Goal: Task Accomplishment & Management: Complete application form

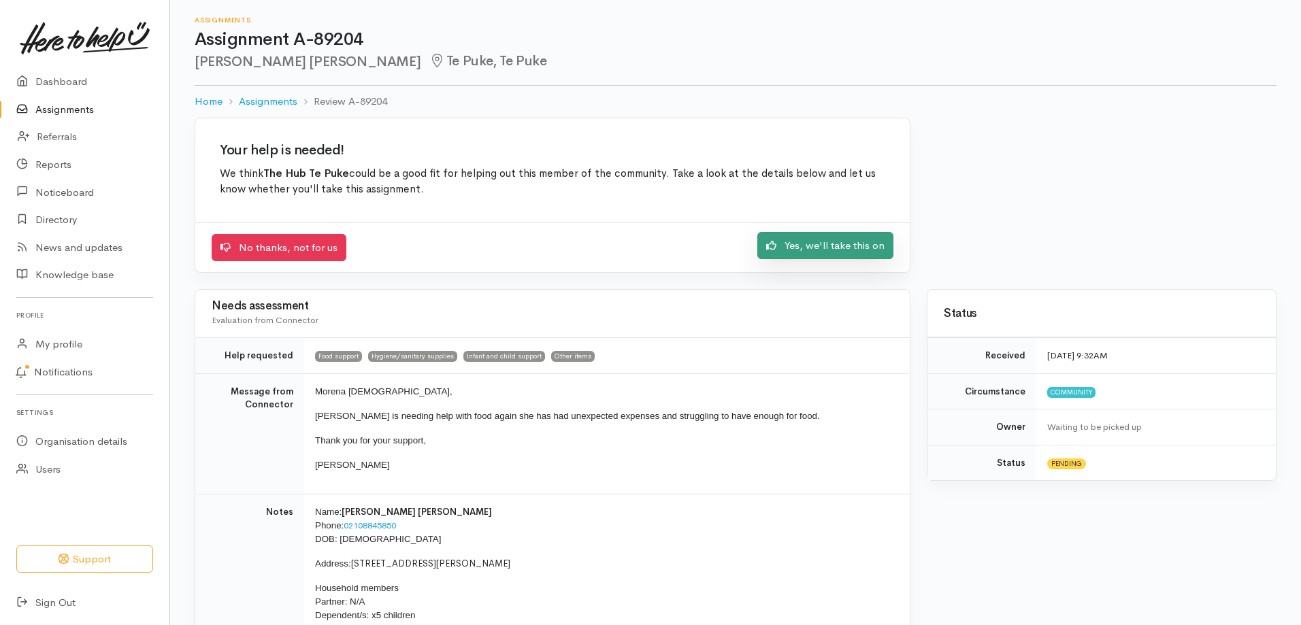
click at [854, 246] on link "Yes, we'll take this on" at bounding box center [825, 246] width 136 height 28
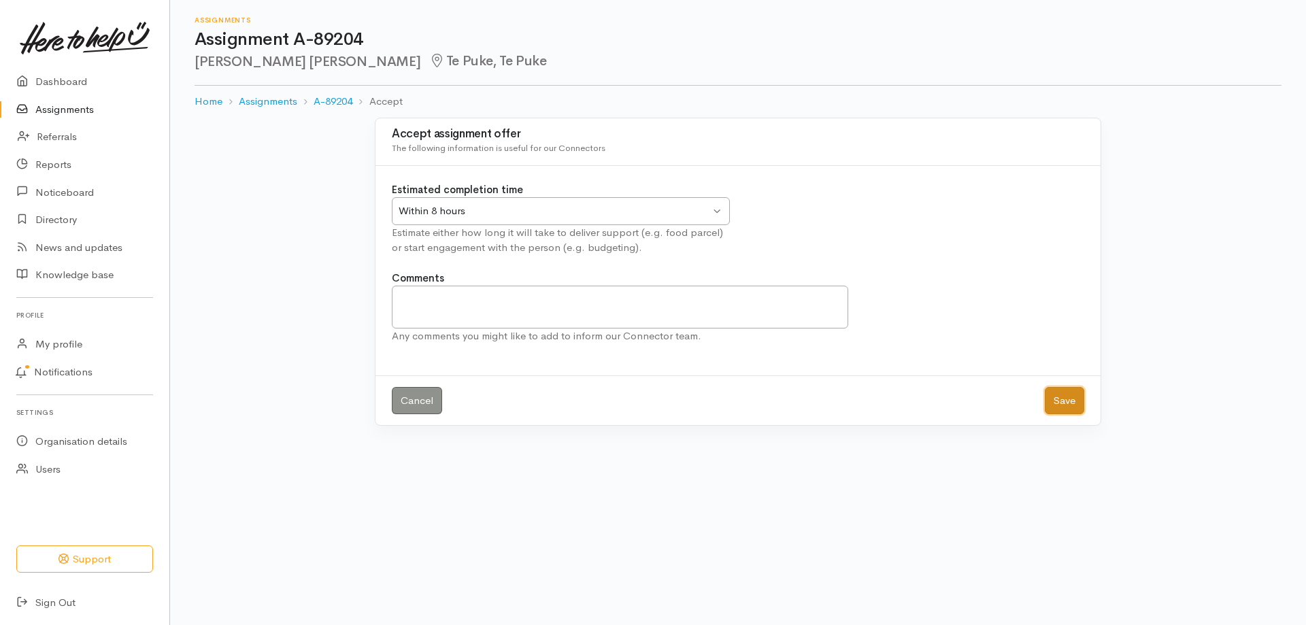
click at [1072, 401] on button "Save" at bounding box center [1064, 401] width 39 height 28
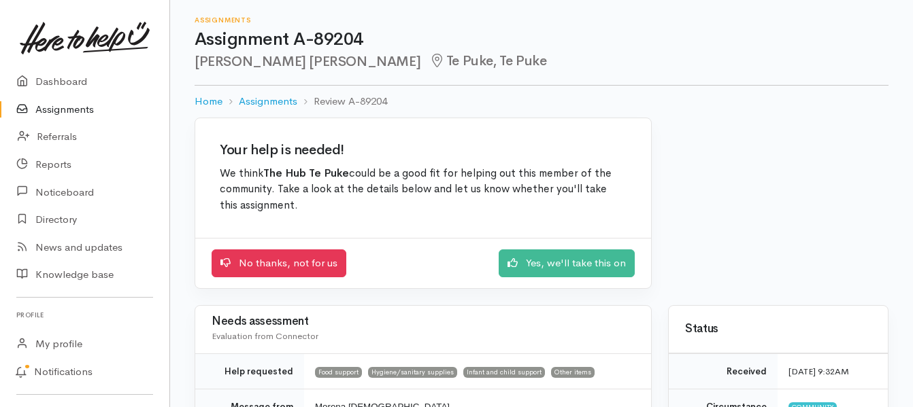
click at [157, 104] on link "Assignments" at bounding box center [84, 110] width 169 height 28
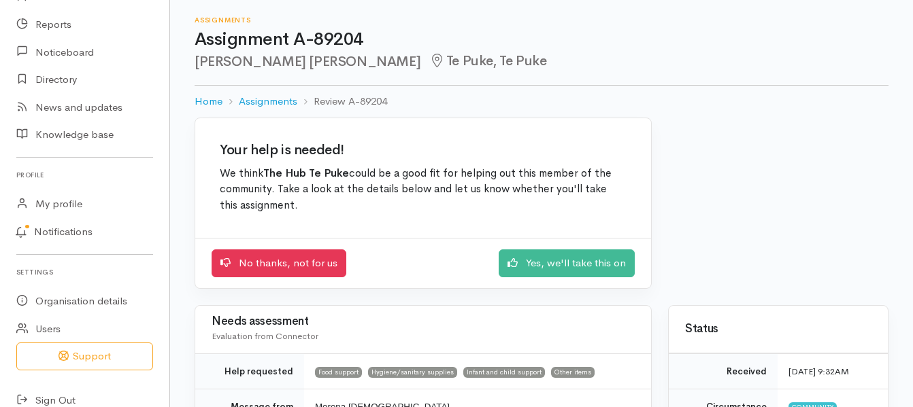
scroll to position [156, 0]
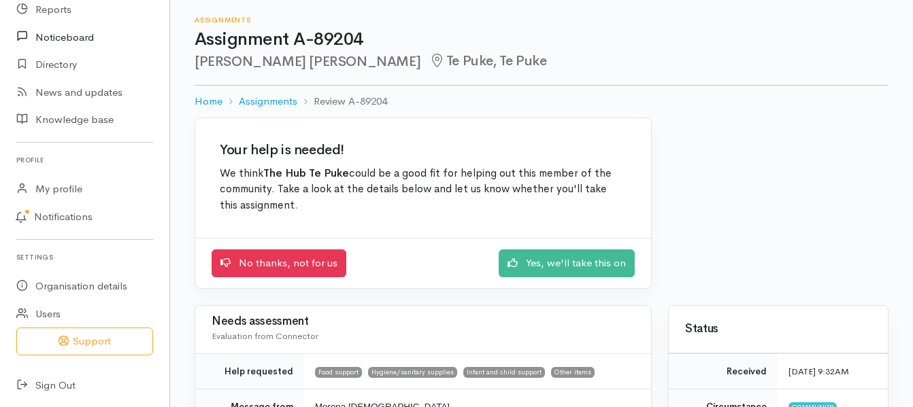
click at [102, 23] on link "Noticeboard" at bounding box center [84, 37] width 169 height 28
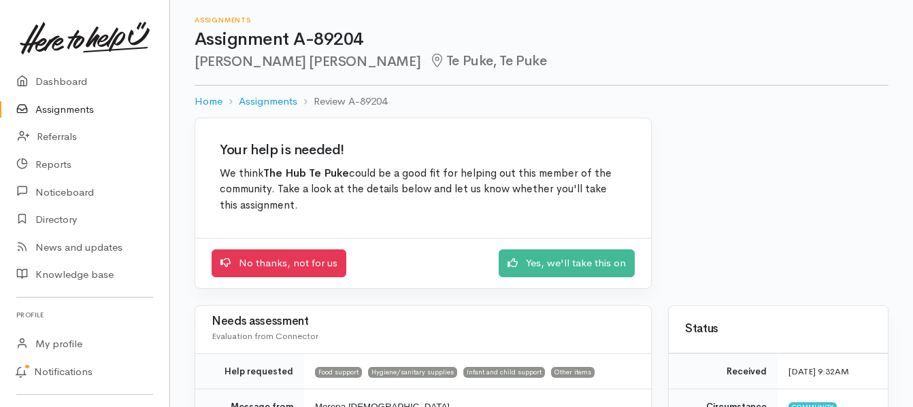
scroll to position [156, 0]
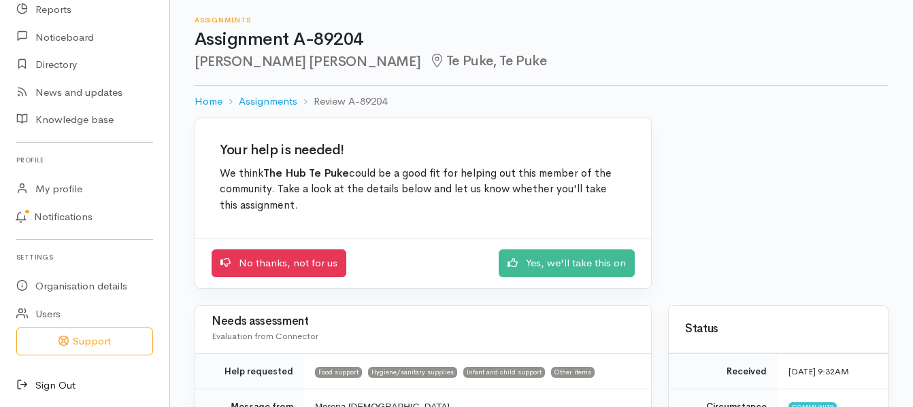
click at [59, 388] on link "Sign Out" at bounding box center [84, 386] width 169 height 28
